Goal: Information Seeking & Learning: Learn about a topic

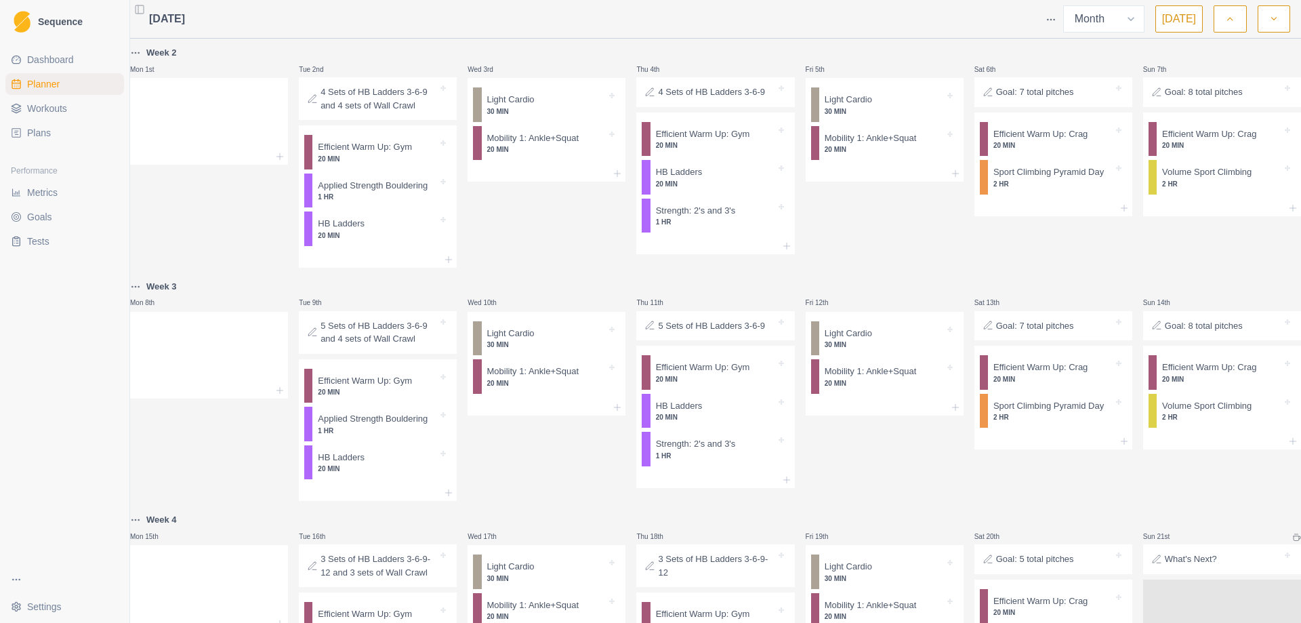
select select "month"
click at [376, 344] on p "5 Sets of HB Ladders 3-6-9 and 4 sets of Wall Crawl" at bounding box center [379, 332] width 117 height 26
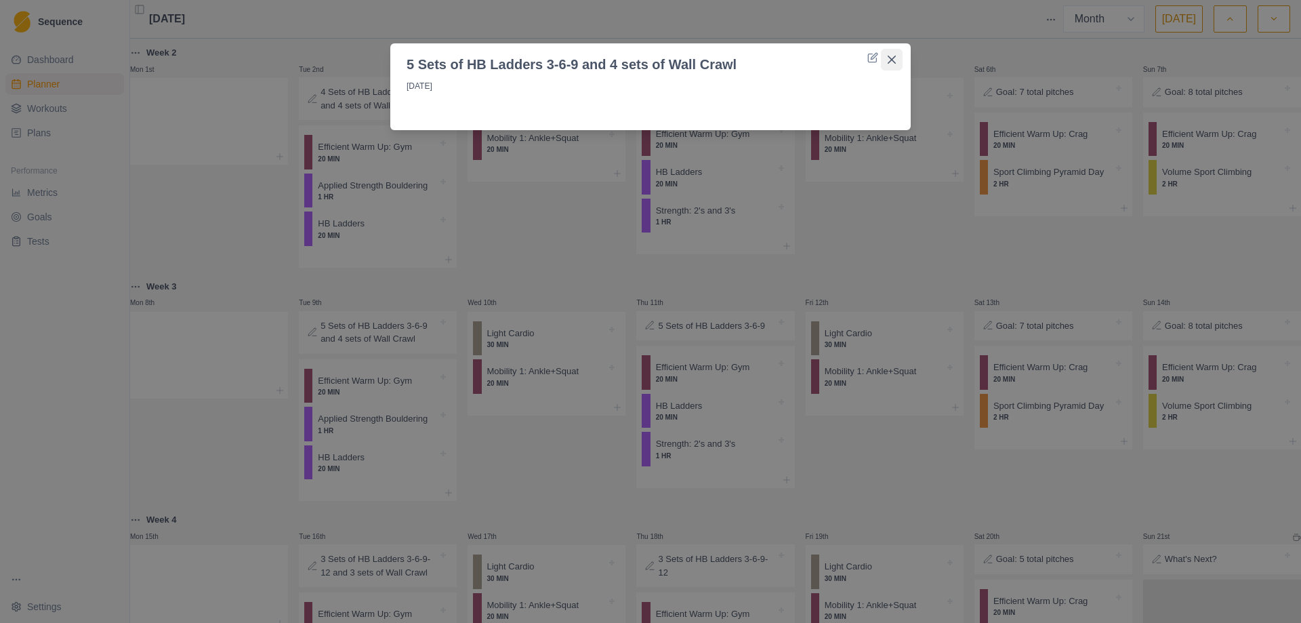
click at [895, 54] on button "Close" at bounding box center [892, 60] width 22 height 22
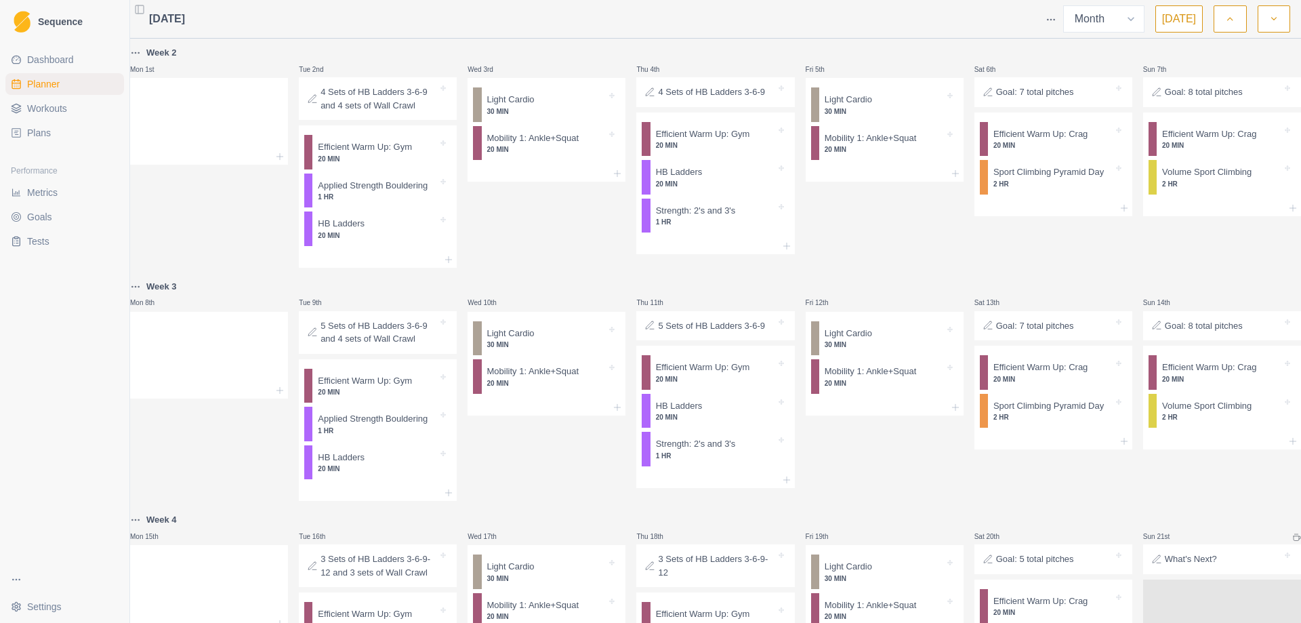
click at [382, 436] on p "1 HR" at bounding box center [378, 431] width 120 height 10
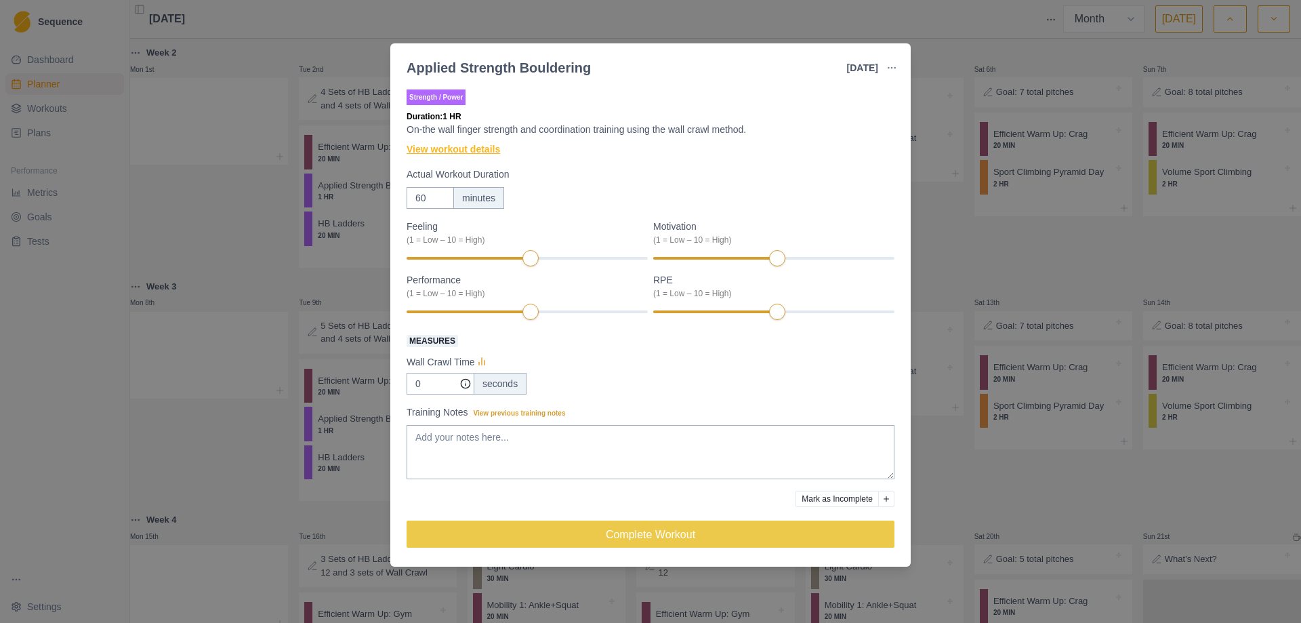
click at [481, 155] on link "View workout details" at bounding box center [454, 149] width 94 height 14
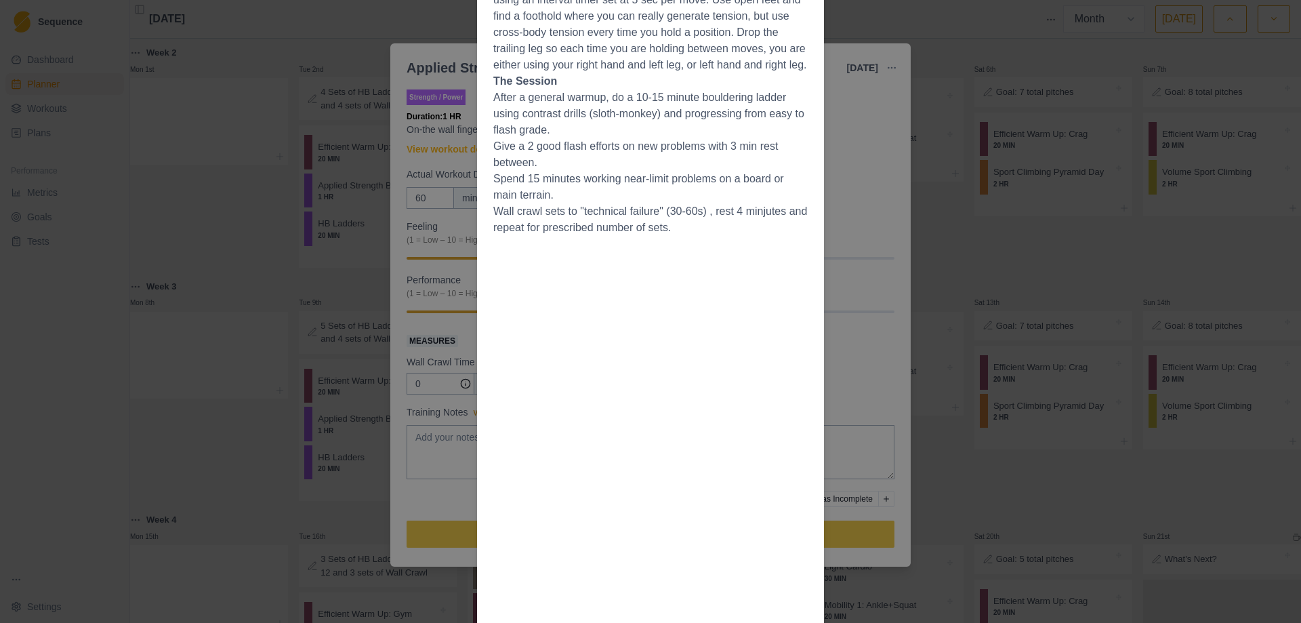
scroll to position [339, 0]
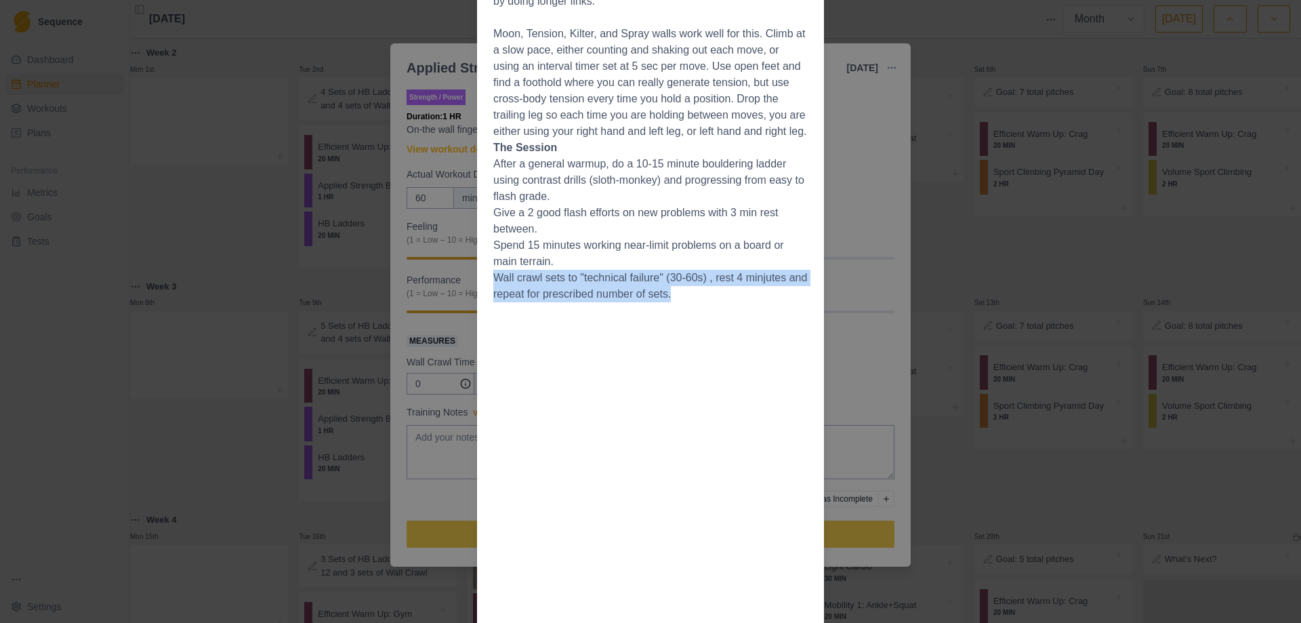
drag, startPoint x: 668, startPoint y: 310, endPoint x: 487, endPoint y: 295, distance: 180.8
click at [487, 295] on div "Overview Finger strength can be gained in a variety of ways, and while the hang…" at bounding box center [650, 388] width 347 height 1225
copy li "Wall crawl sets to "technical failure" (30-60s) , rest 4 minjutes and repeat fo…"
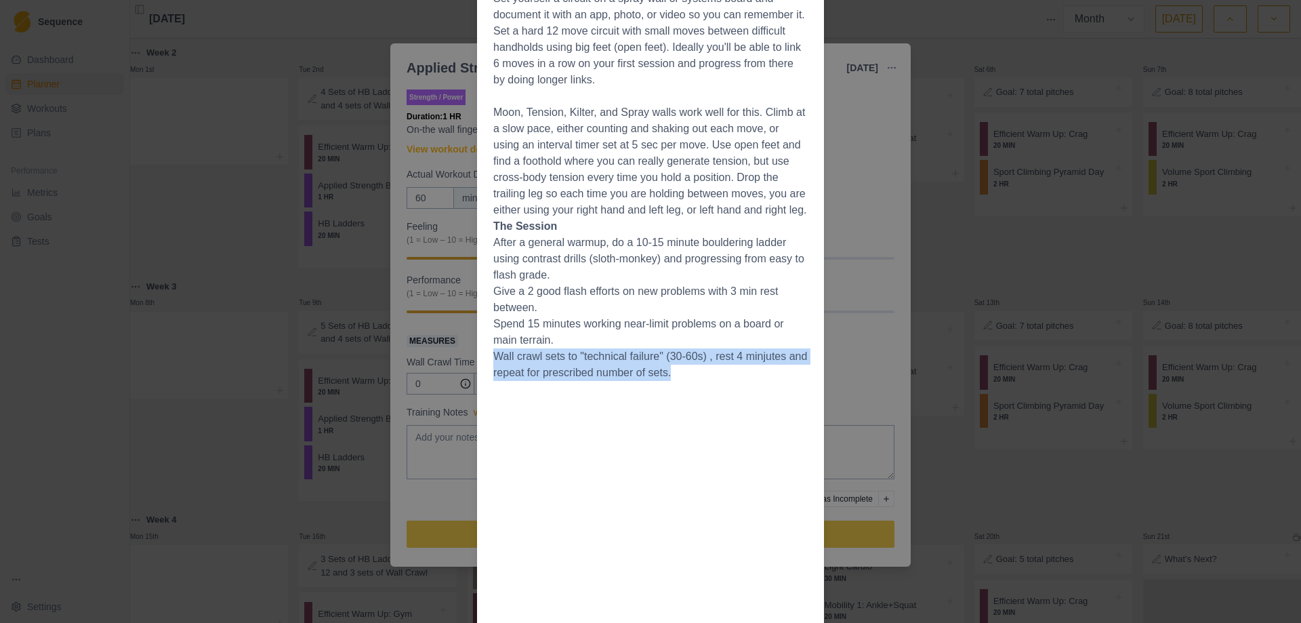
scroll to position [271, 0]
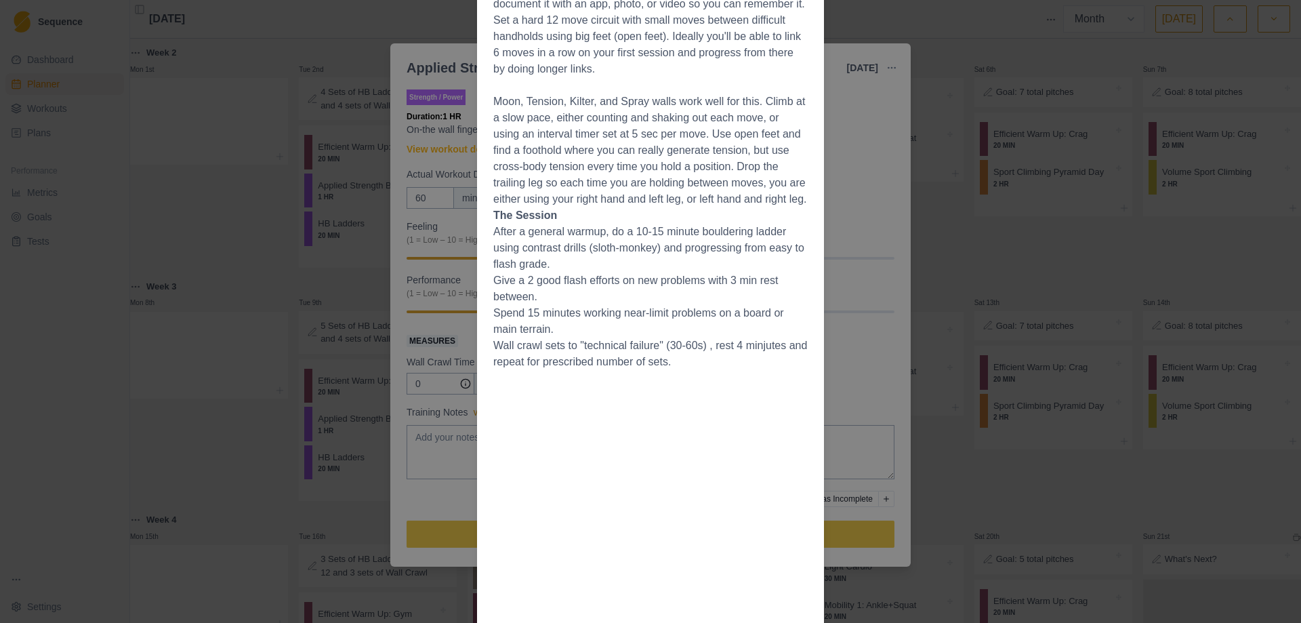
click at [779, 305] on li "Give a 2 good flash efforts on new problems with 3 min rest between." at bounding box center [650, 288] width 314 height 33
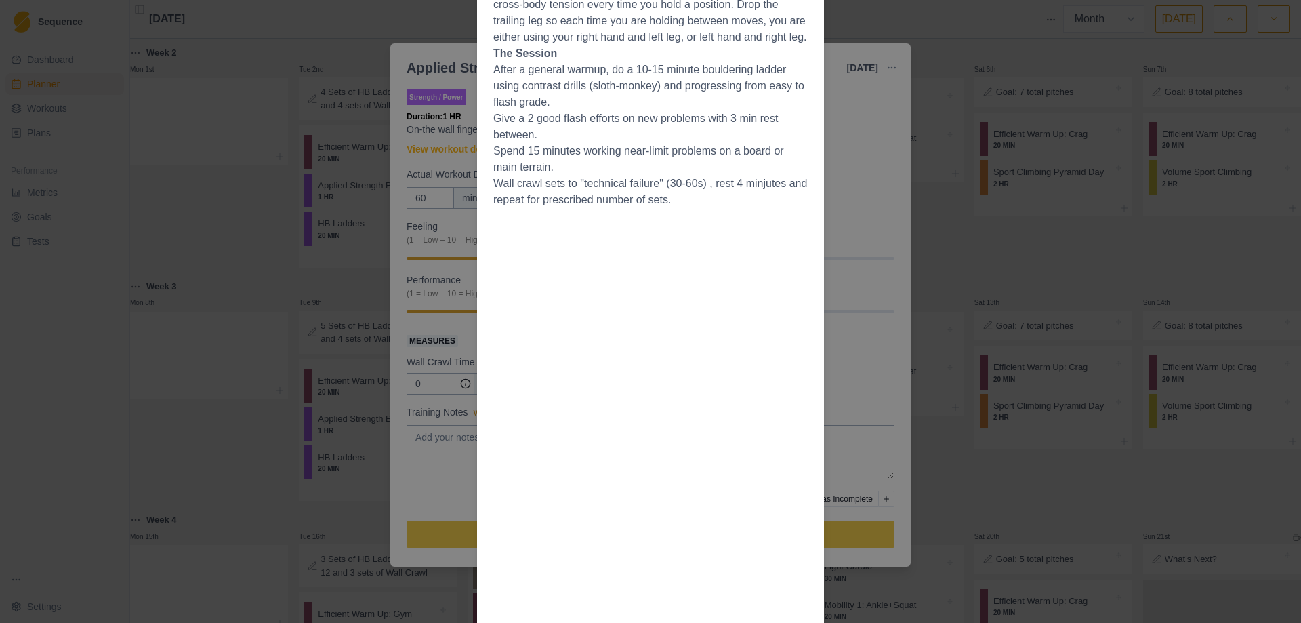
scroll to position [330, 0]
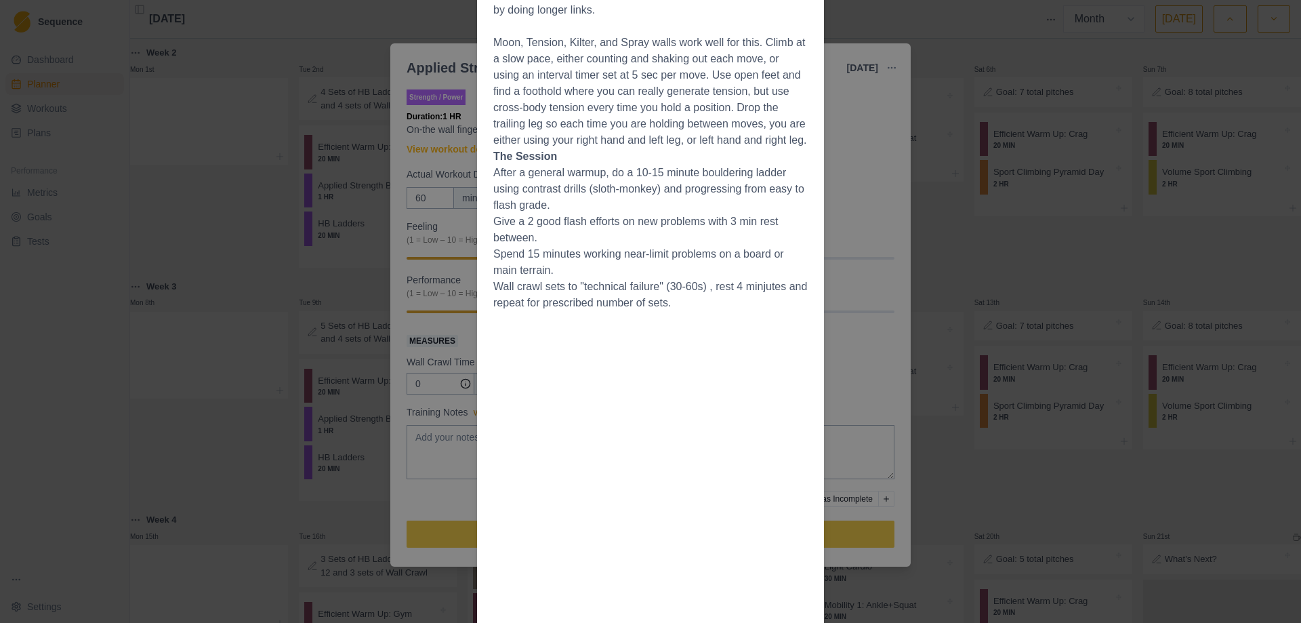
click at [994, 258] on div "Workout Details Overview Finger strength can be gained in a variety of ways, an…" at bounding box center [650, 311] width 1301 height 623
